Goal: Task Accomplishment & Management: Use online tool/utility

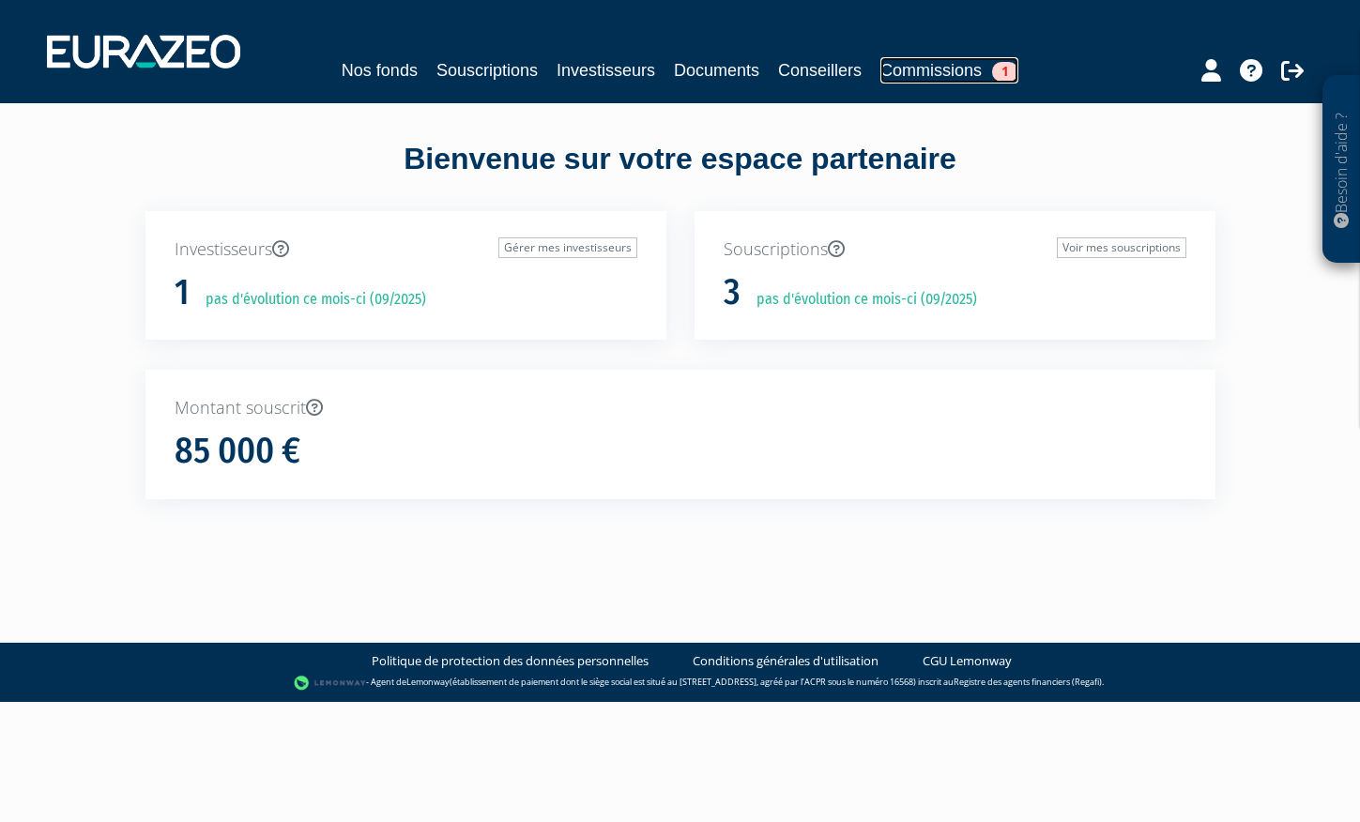
click at [958, 68] on link "Commissions 1" at bounding box center [950, 70] width 138 height 26
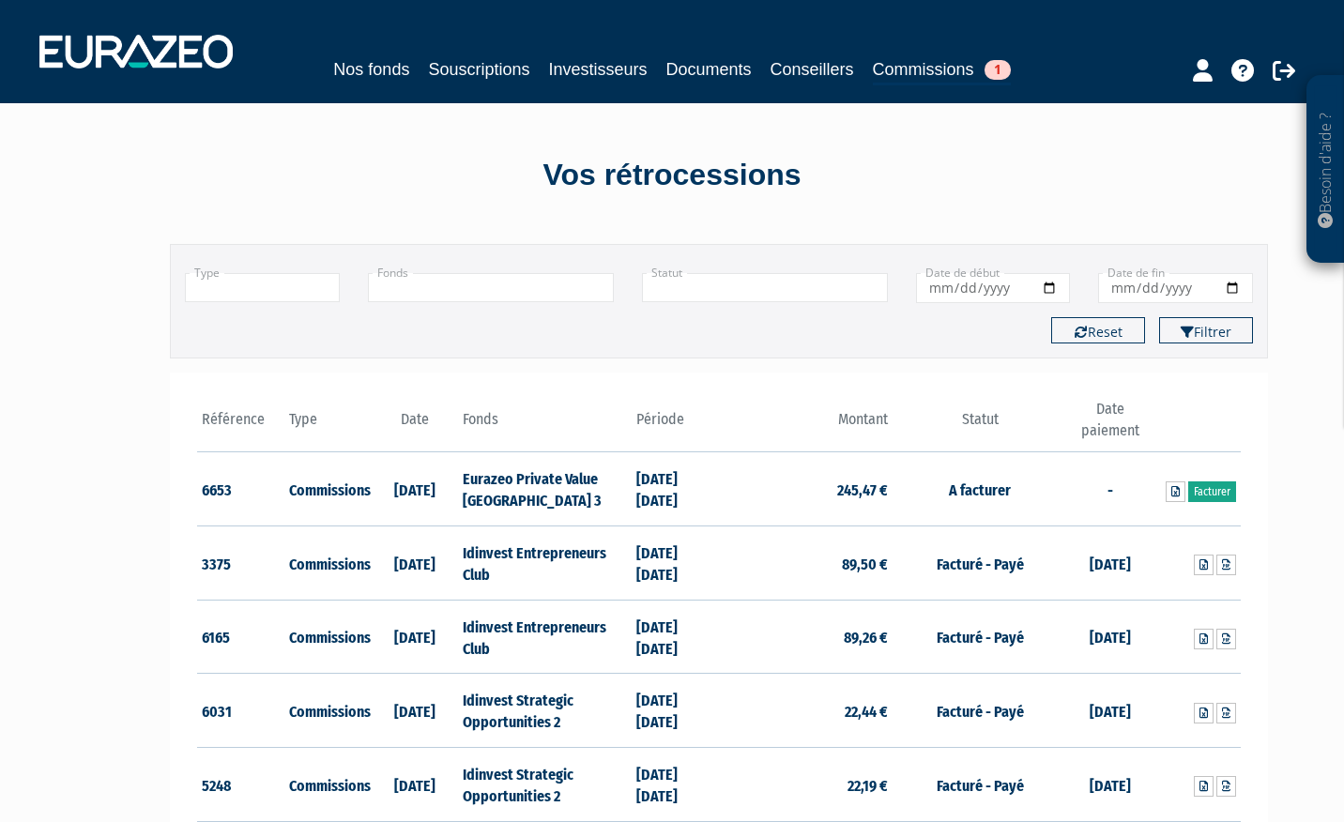
click at [1230, 494] on link "Facturer" at bounding box center [1213, 492] width 48 height 21
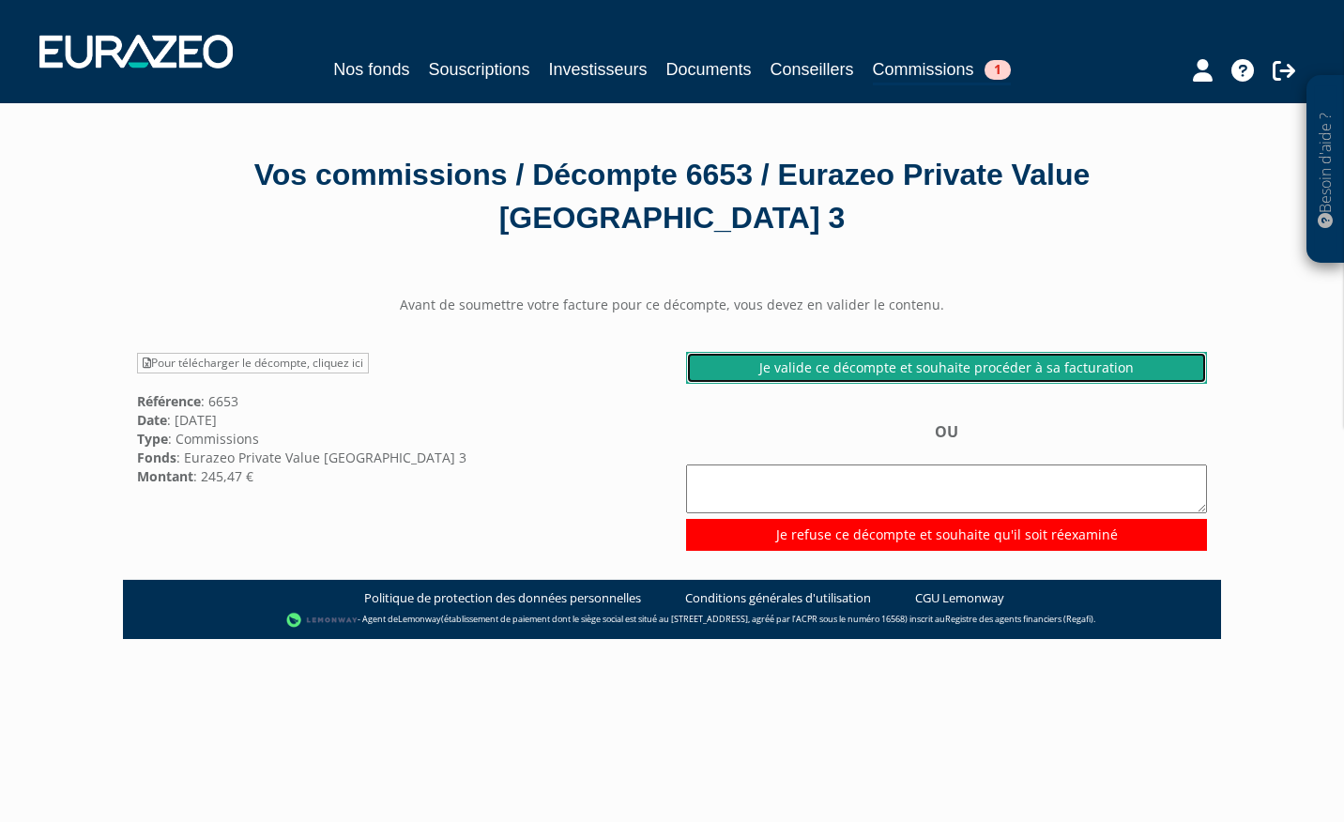
click at [913, 366] on link "Je valide ce décompte et souhaite procéder à sa facturation" at bounding box center [946, 368] width 521 height 32
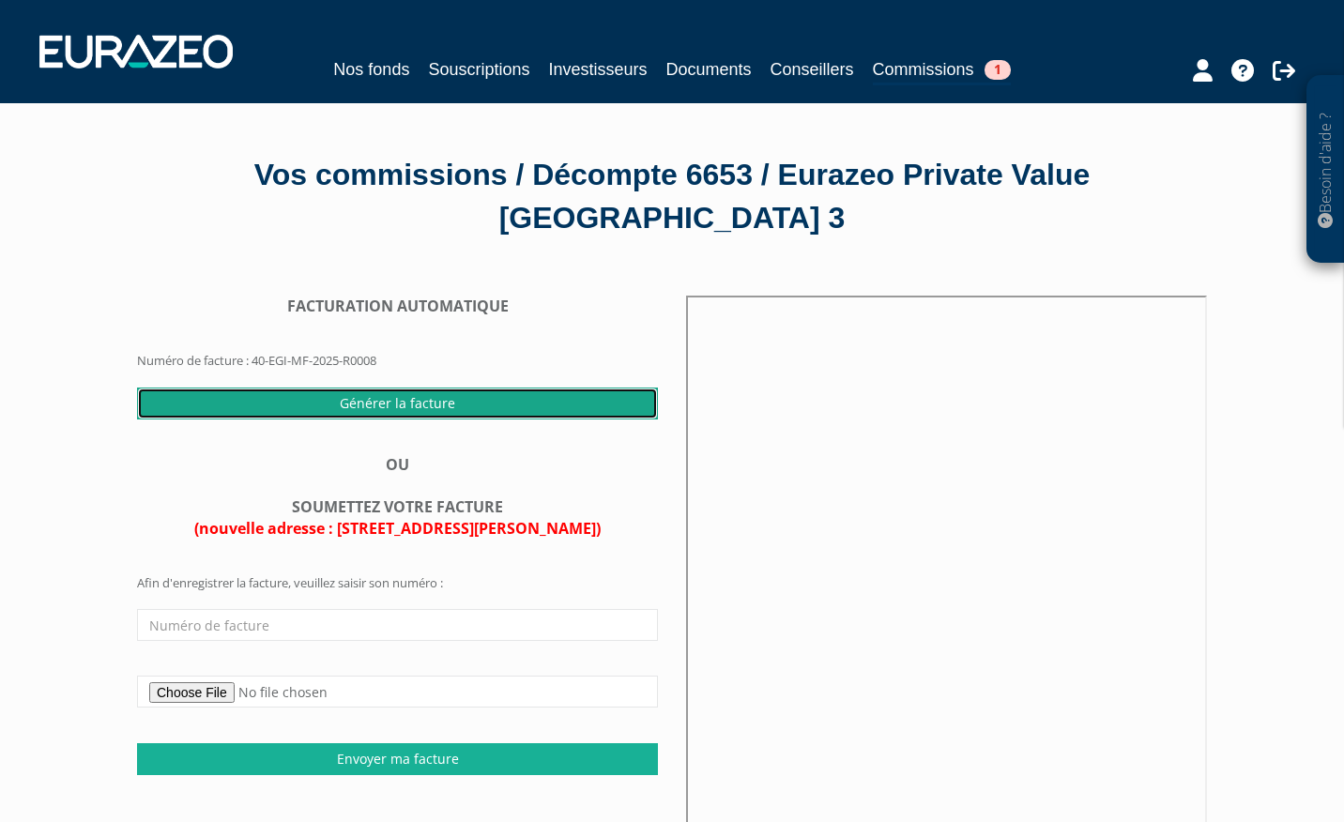
click at [451, 407] on input "Générer la facture" at bounding box center [397, 404] width 521 height 32
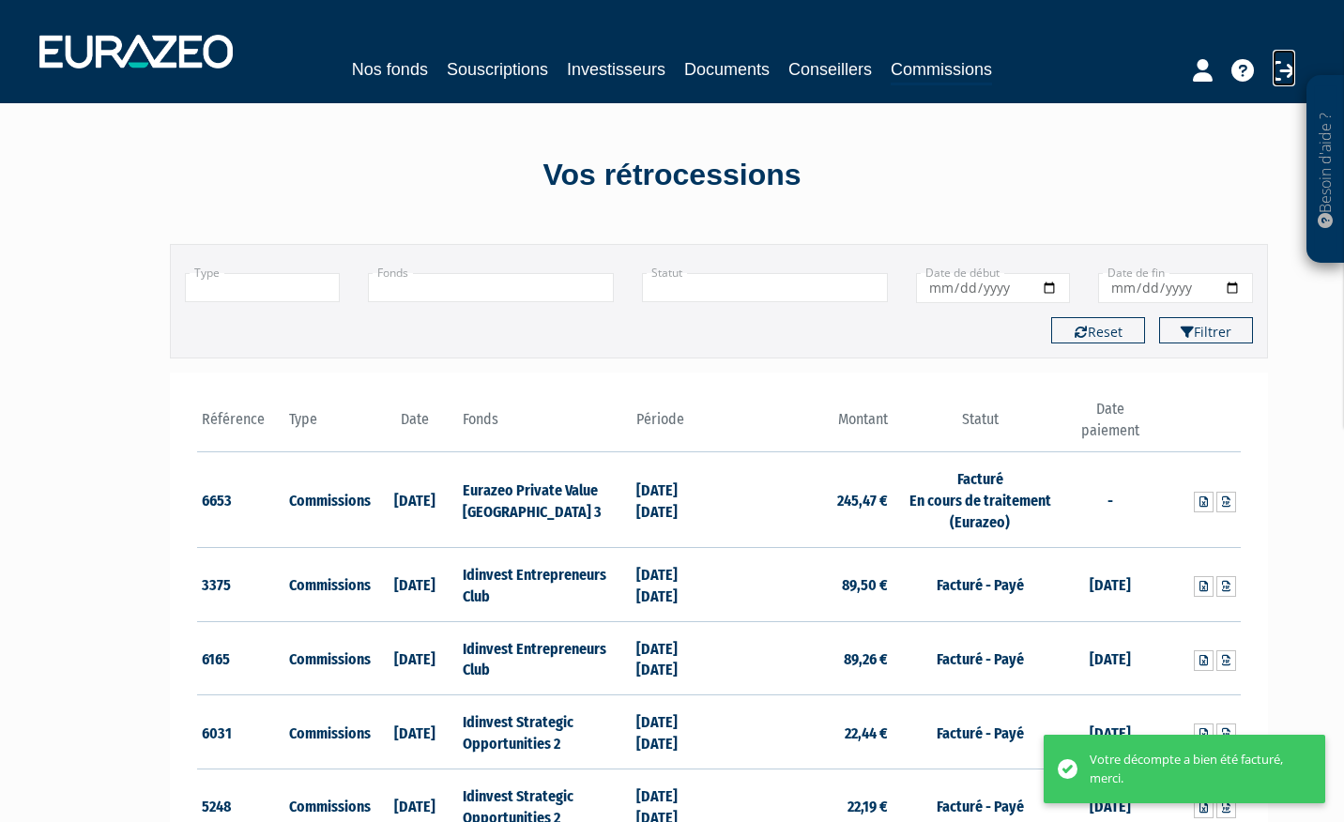
click at [1286, 69] on icon at bounding box center [1284, 70] width 23 height 23
